Goal: Navigation & Orientation: Find specific page/section

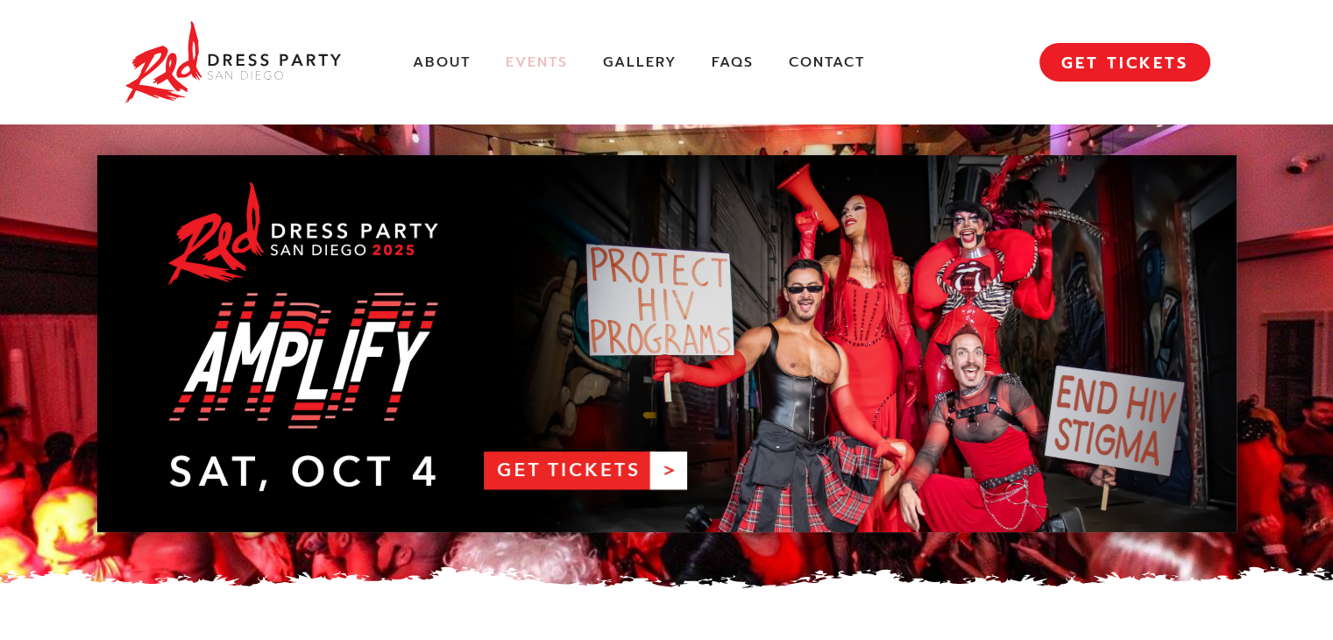
click at [557, 61] on link "Events" at bounding box center [537, 62] width 62 height 18
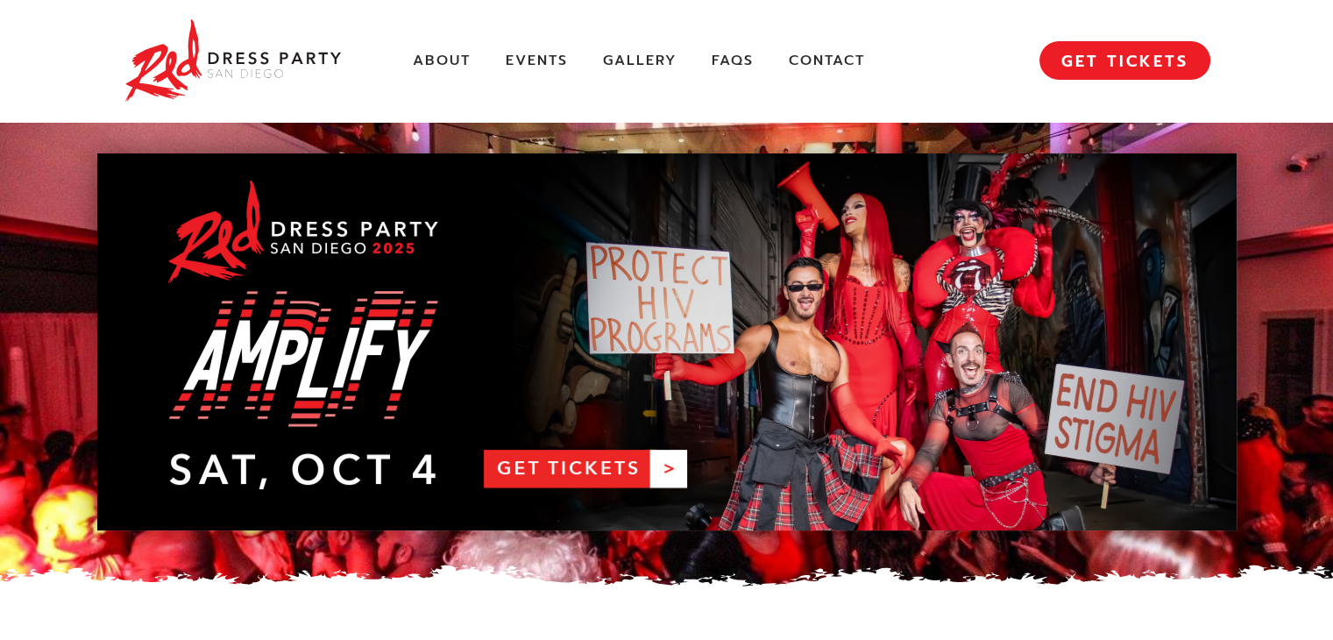
scroll to position [3, 0]
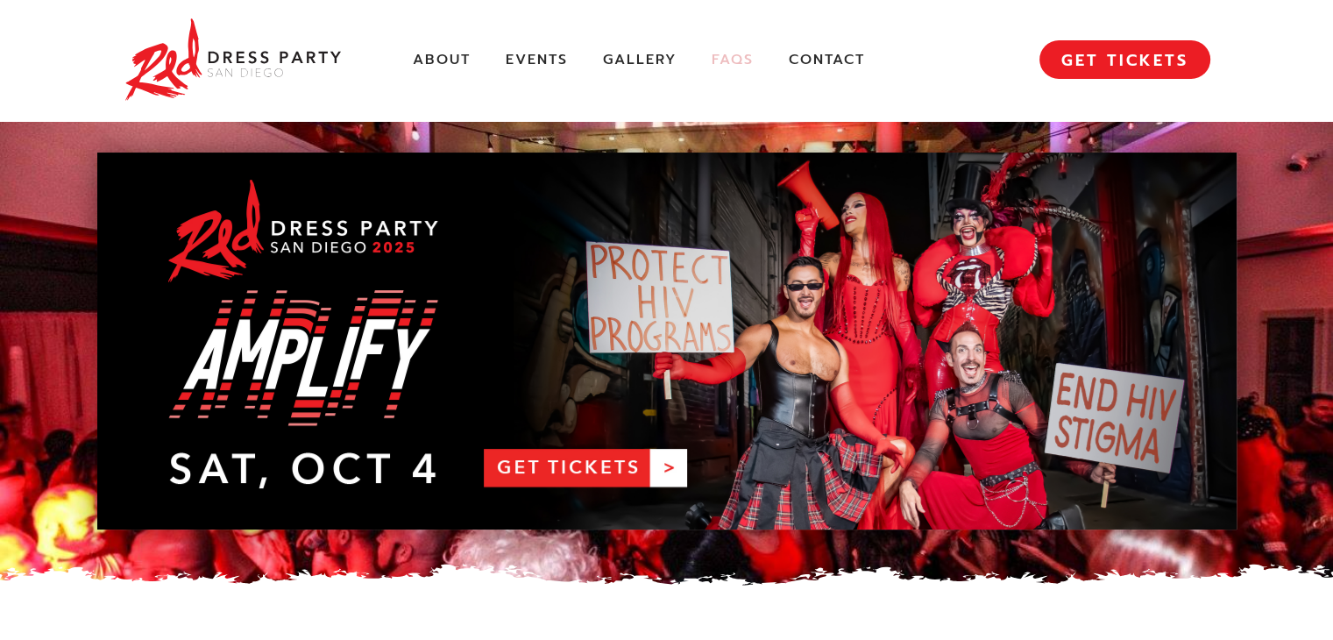
click at [718, 58] on link "FAQs" at bounding box center [733, 60] width 42 height 18
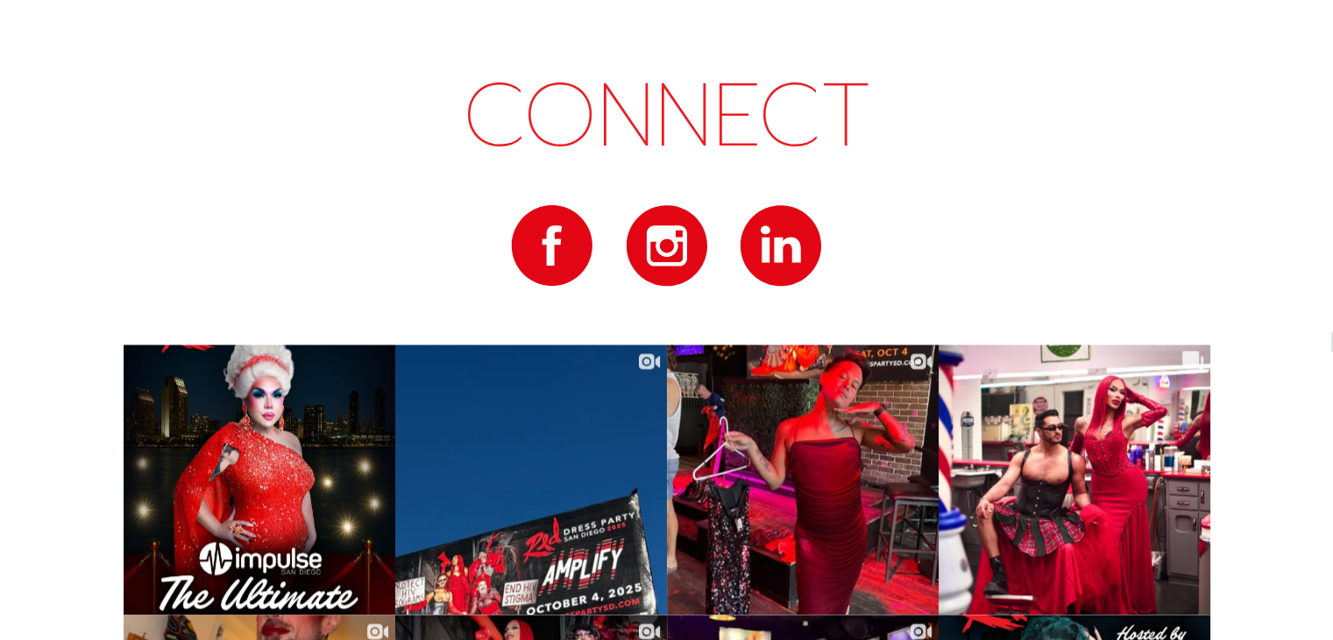
scroll to position [8980, 0]
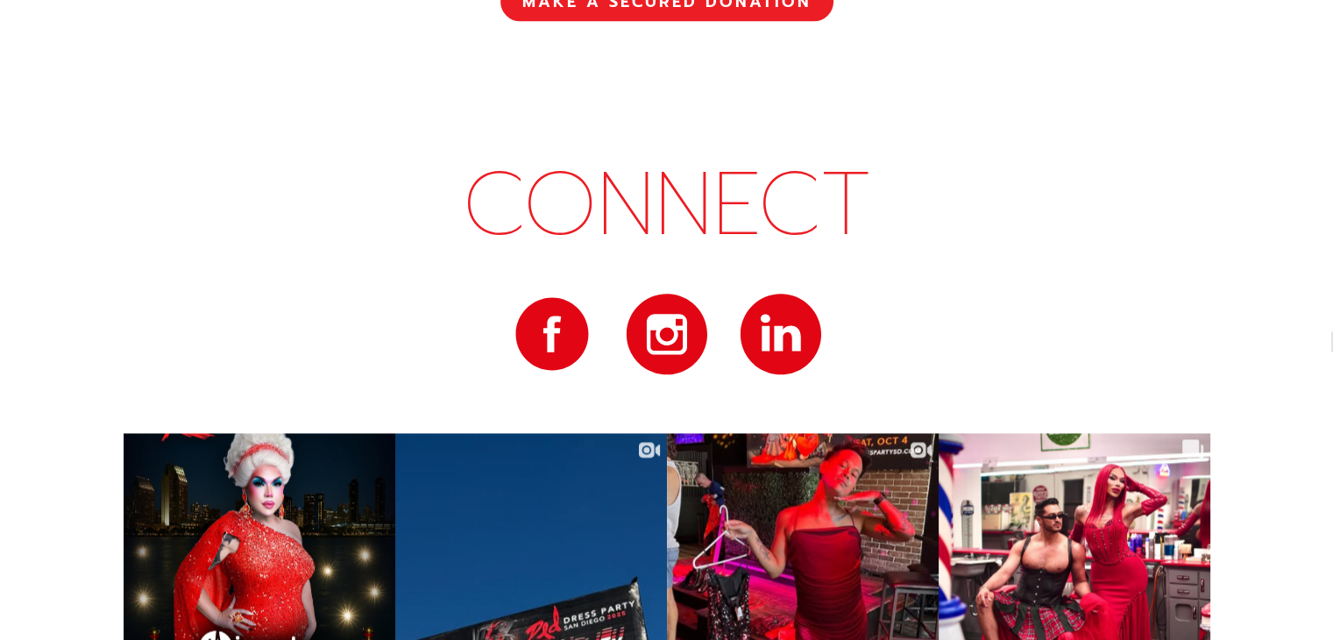
click at [561, 310] on img at bounding box center [553, 333] width 79 height 79
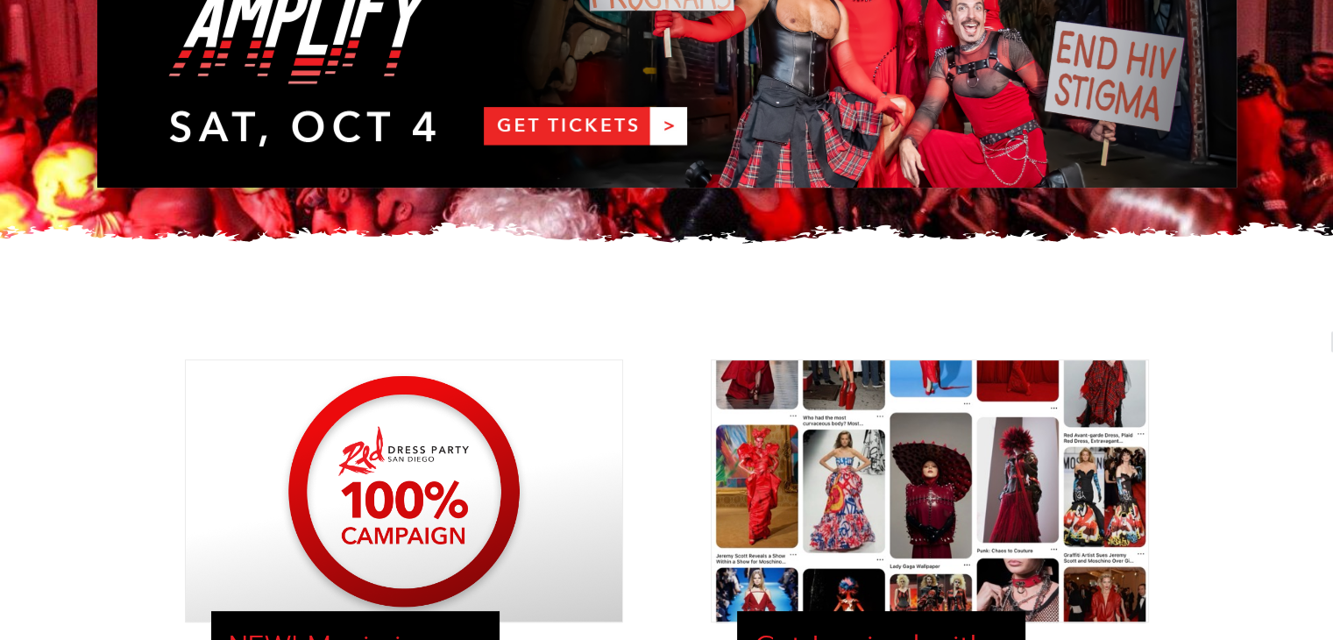
scroll to position [0, 0]
